Goal: Task Accomplishment & Management: Manage account settings

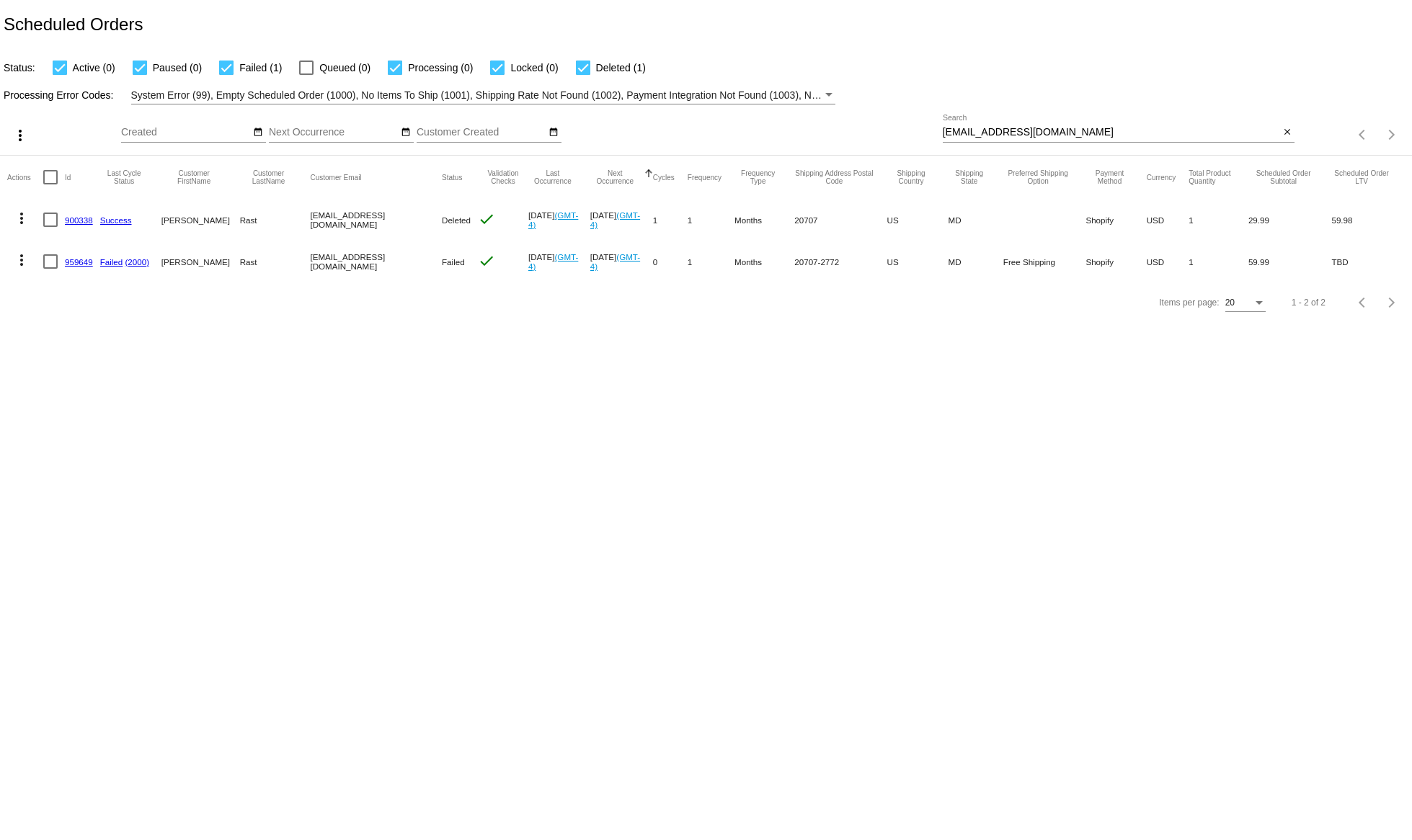
drag, startPoint x: 1072, startPoint y: 130, endPoint x: 874, endPoint y: 129, distance: 198.0
click at [943, 128] on input "[EMAIL_ADDRESS][DOMAIN_NAME]" at bounding box center [1111, 132] width 337 height 11
click at [22, 262] on mat-icon "more_vert" at bounding box center [21, 260] width 17 height 17
click at [72, 429] on span "View / Edit" at bounding box center [74, 433] width 48 height 11
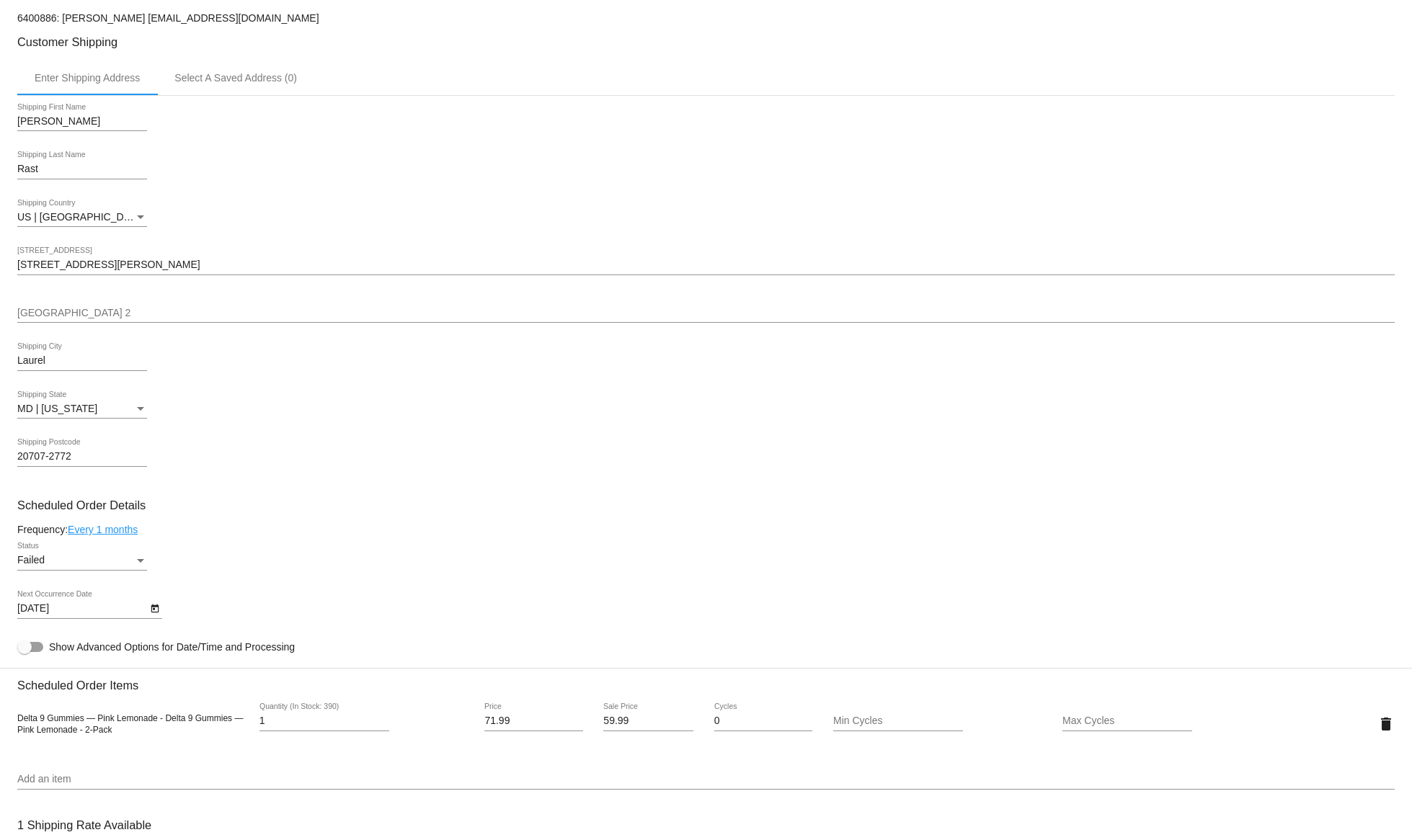
scroll to position [368, 0]
click at [55, 564] on div "Failed" at bounding box center [76, 561] width 117 height 11
click at [49, 511] on span "Active" at bounding box center [82, 504] width 130 height 30
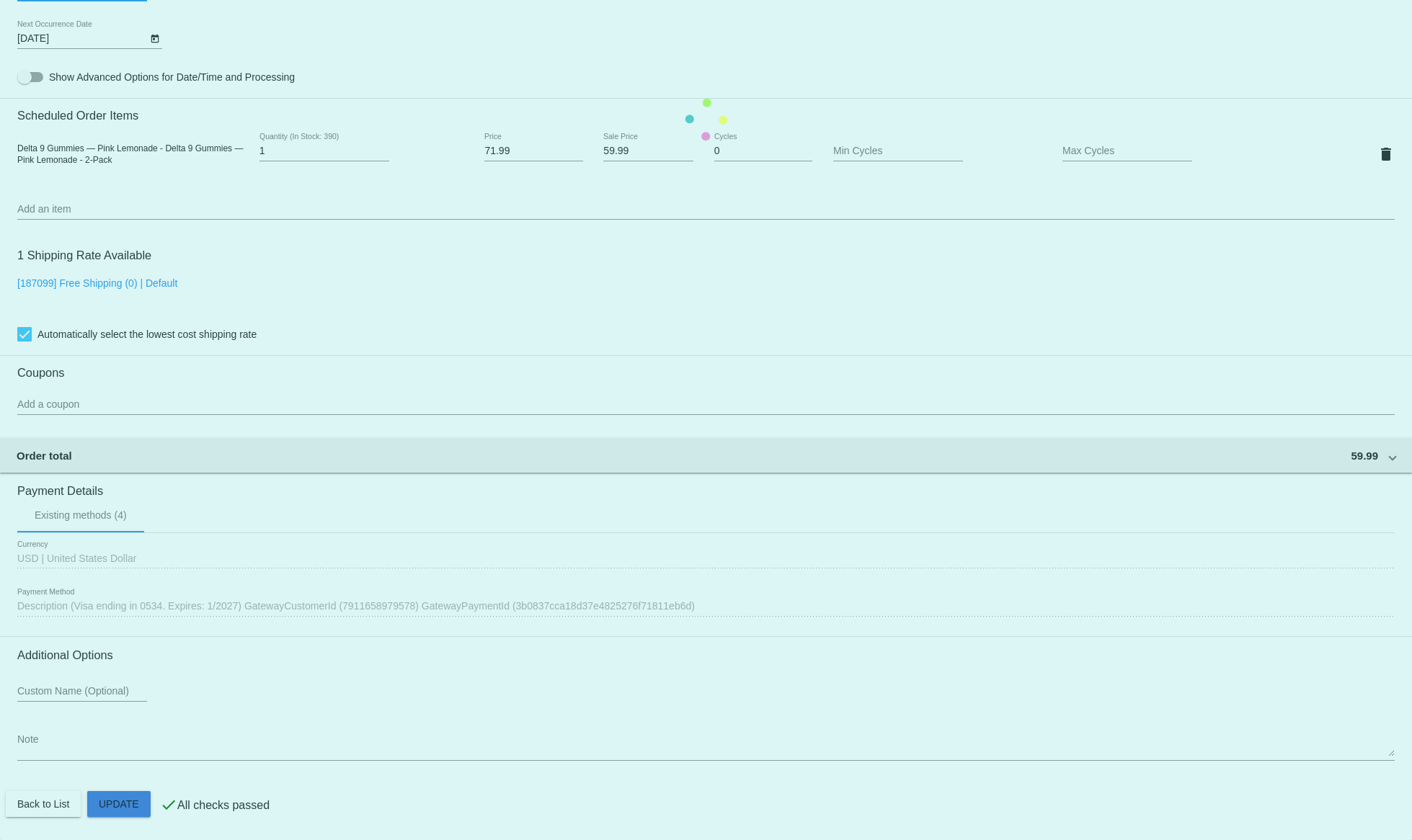
click at [106, 801] on mat-card "Customer 6400886: [PERSON_NAME] [EMAIL_ADDRESS][DOMAIN_NAME] Customer Shipping …" at bounding box center [706, 120] width 1412 height 1442
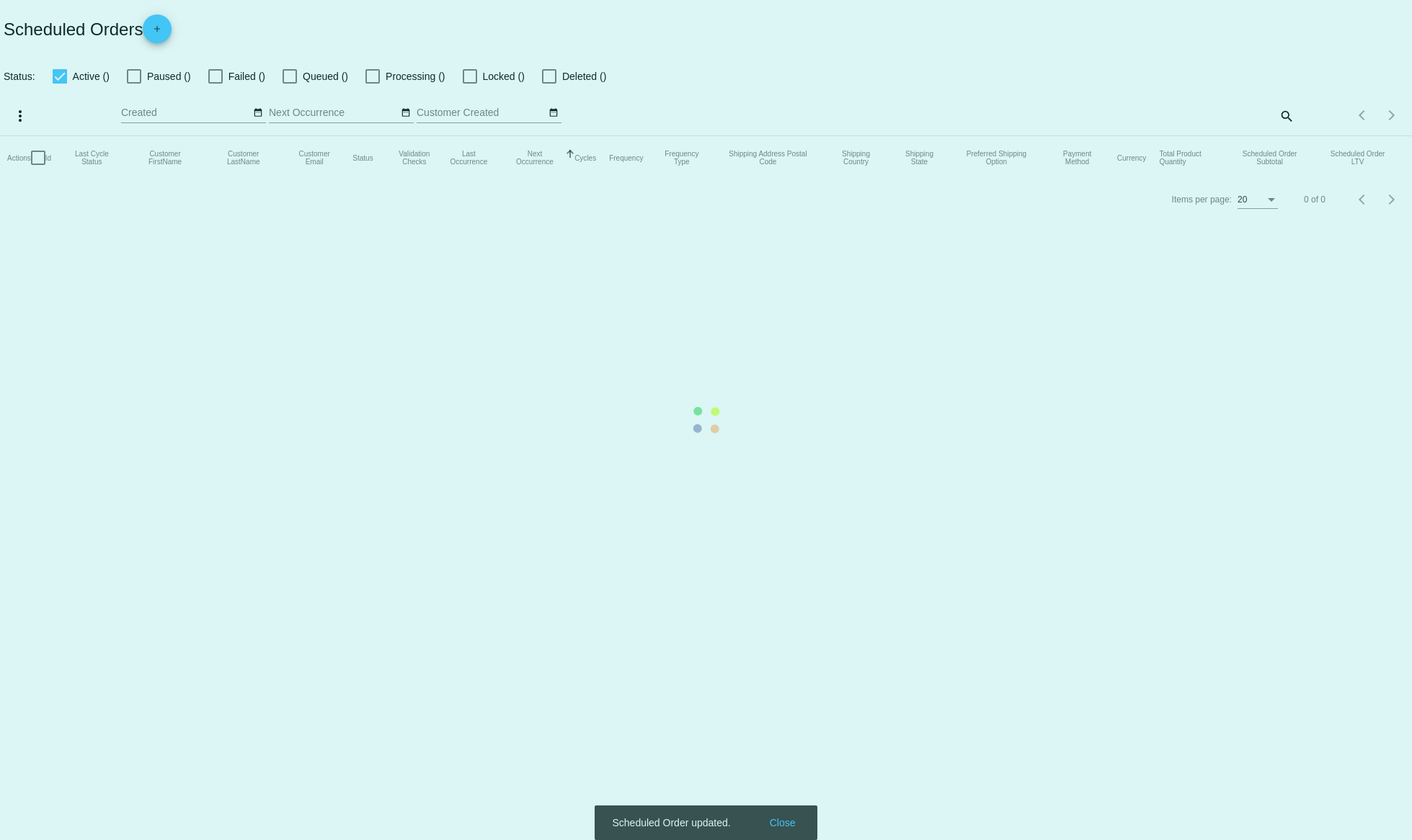
checkbox input "true"
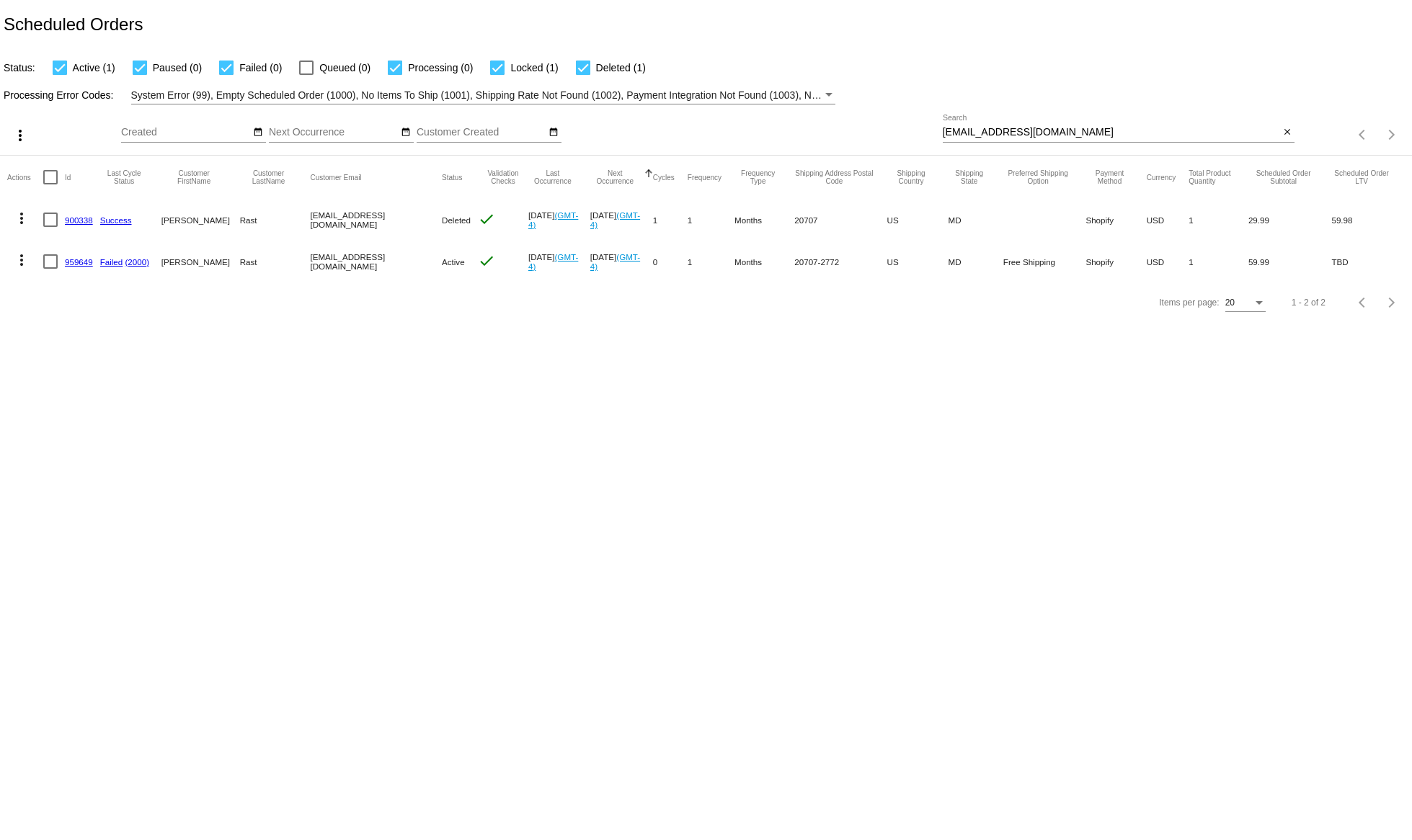
click at [21, 263] on mat-icon "more_vert" at bounding box center [21, 260] width 17 height 17
click at [58, 369] on span "Process Now" at bounding box center [80, 364] width 59 height 11
